Goal: Navigation & Orientation: Find specific page/section

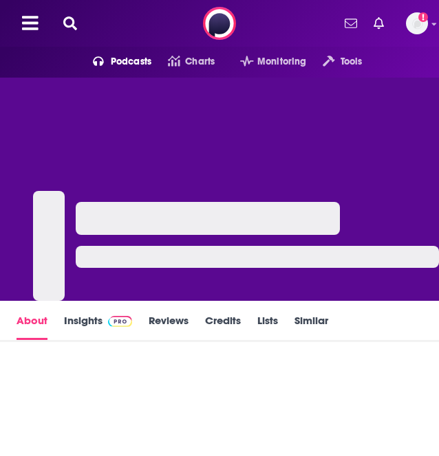
click at [237, 204] on div at bounding box center [208, 218] width 264 height 33
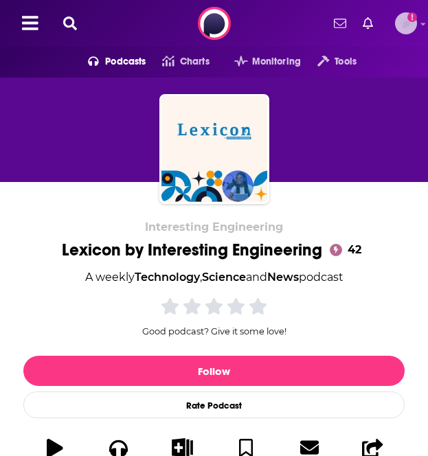
click at [422, 27] on icon at bounding box center [423, 24] width 5 height 8
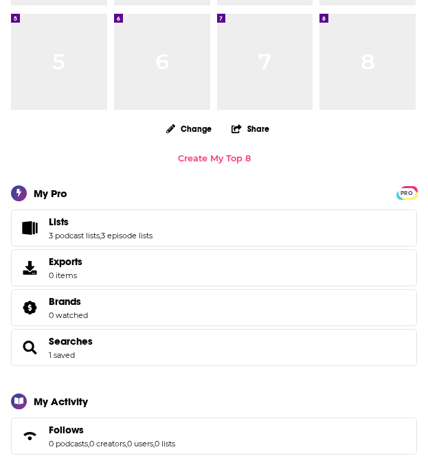
scroll to position [283, 0]
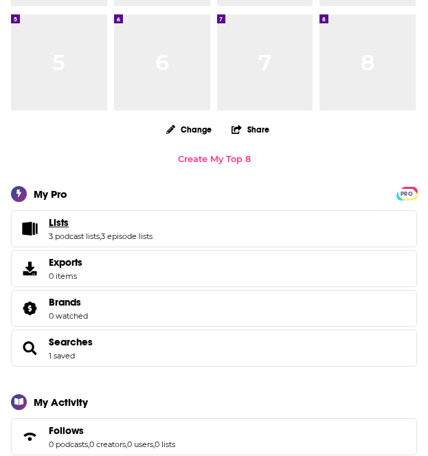
click at [118, 229] on link "Lists" at bounding box center [101, 223] width 104 height 12
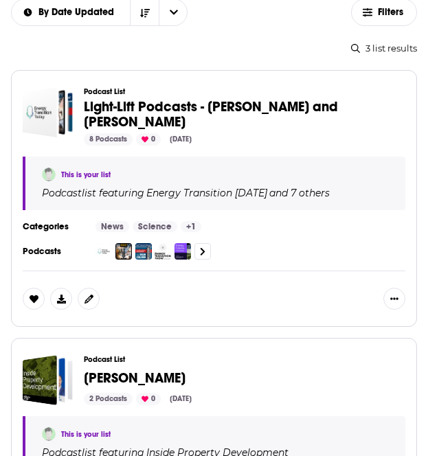
scroll to position [241, 0]
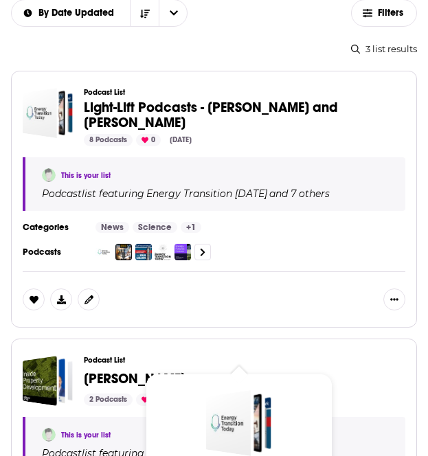
click at [238, 107] on span "Light-Lift Podcasts - [PERSON_NAME] and [PERSON_NAME]" at bounding box center [211, 115] width 254 height 32
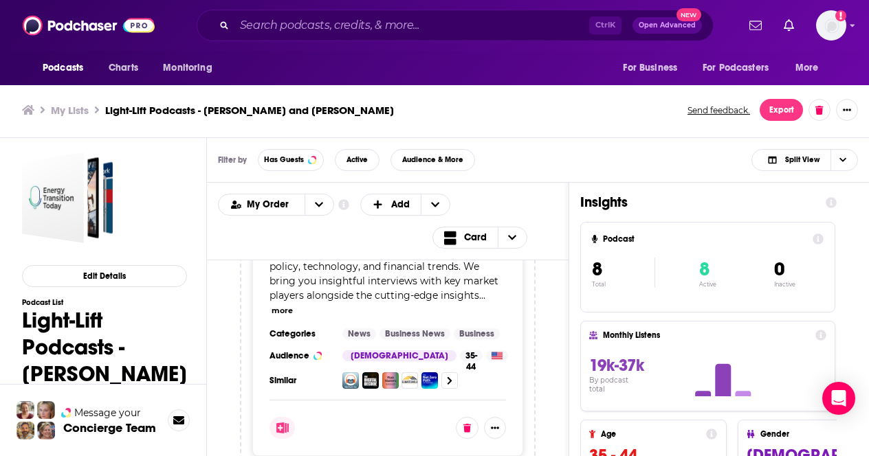
scroll to position [172, 0]
click at [438, 159] on span "Choose View" at bounding box center [841, 160] width 23 height 21
click at [438, 207] on span "Podcast Only" at bounding box center [813, 206] width 68 height 8
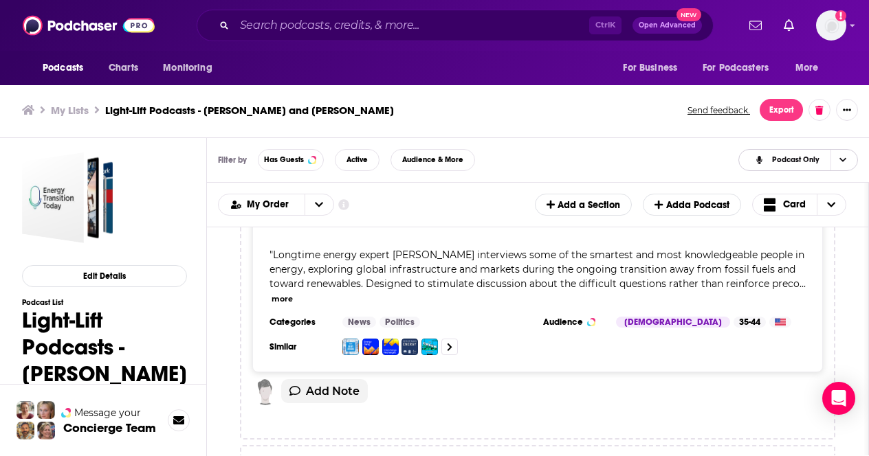
scroll to position [926, 0]
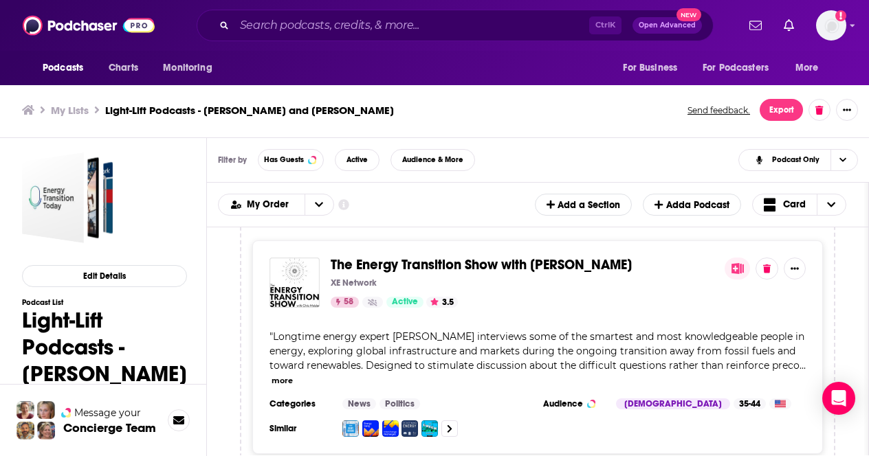
click at [69, 100] on div "My Lists Light-Lift Podcasts - [PERSON_NAME] and [PERSON_NAME] feedback. Export" at bounding box center [434, 110] width 825 height 22
click at [76, 111] on h3 "My Lists" at bounding box center [70, 110] width 38 height 13
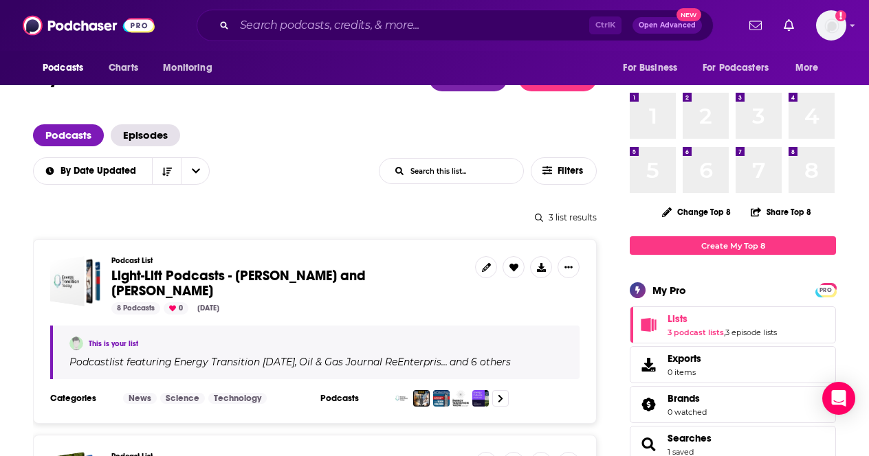
scroll to position [41, 0]
